Goal: Find specific page/section: Find specific page/section

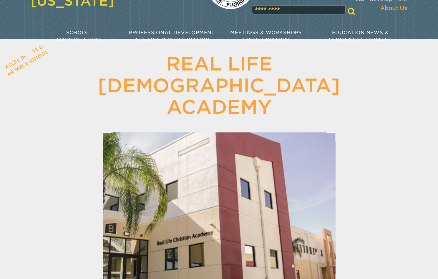
scroll to position [29, 0]
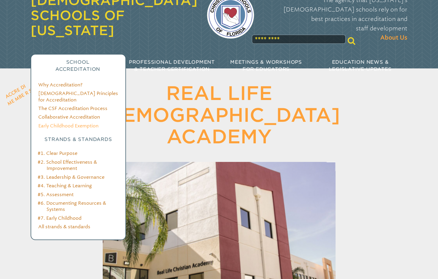
click at [81, 123] on link "Early Childhood Exemption" at bounding box center [68, 126] width 60 height 6
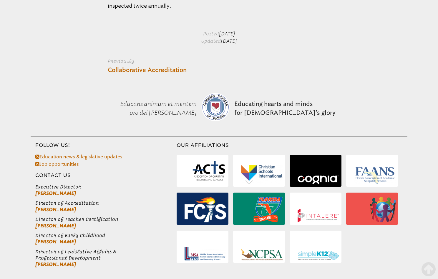
scroll to position [461, 0]
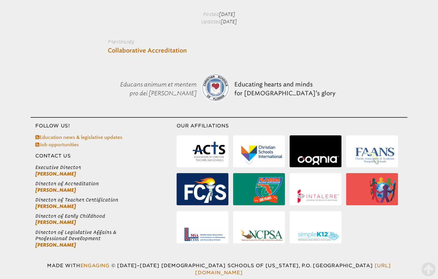
click at [59, 147] on li "Job opportunities" at bounding box center [105, 144] width 141 height 6
click at [62, 146] on link "Job opportunities" at bounding box center [57, 145] width 44 height 6
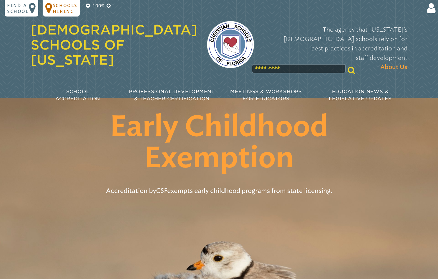
click at [67, 10] on p "Schools Hiring" at bounding box center [65, 8] width 25 height 12
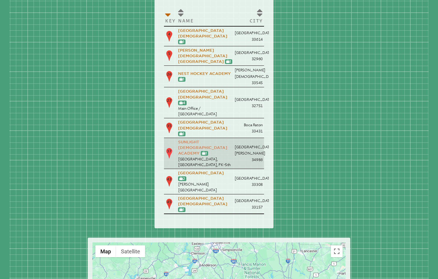
scroll to position [88, 0]
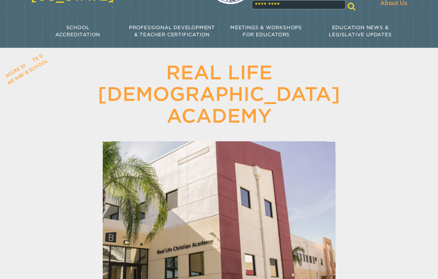
scroll to position [47, 0]
